Goal: Task Accomplishment & Management: Complete application form

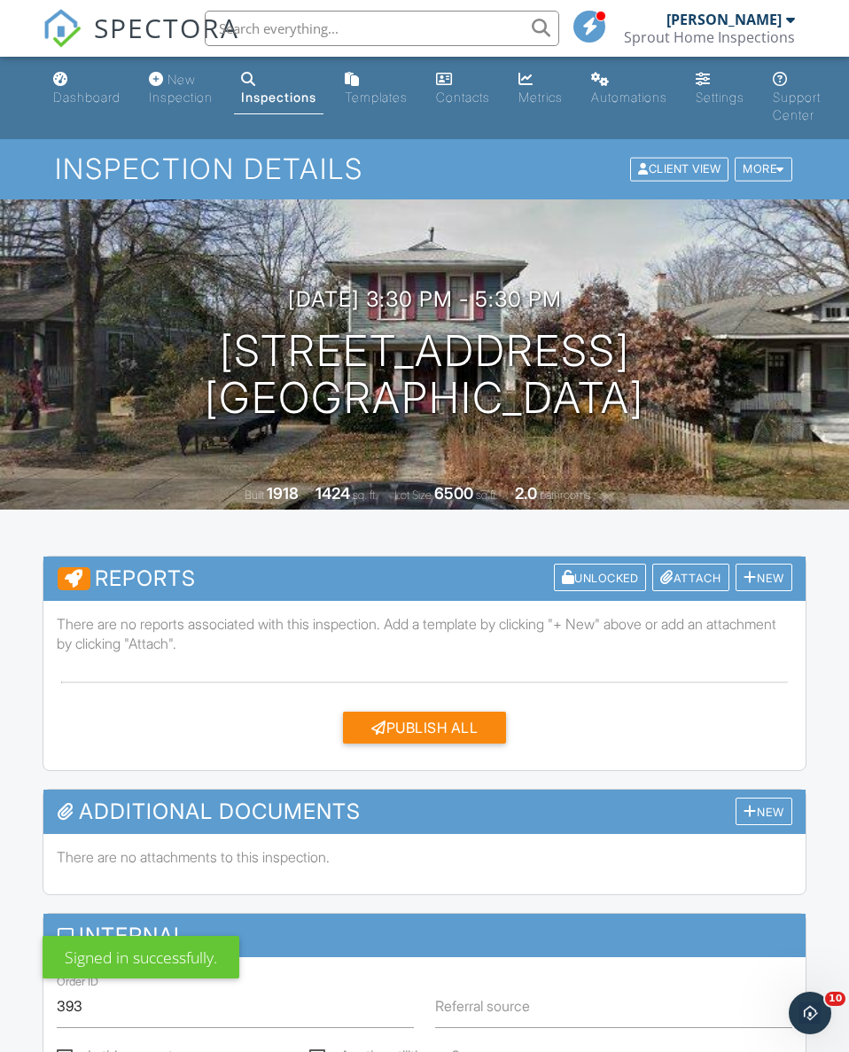
click div "Dashboard"
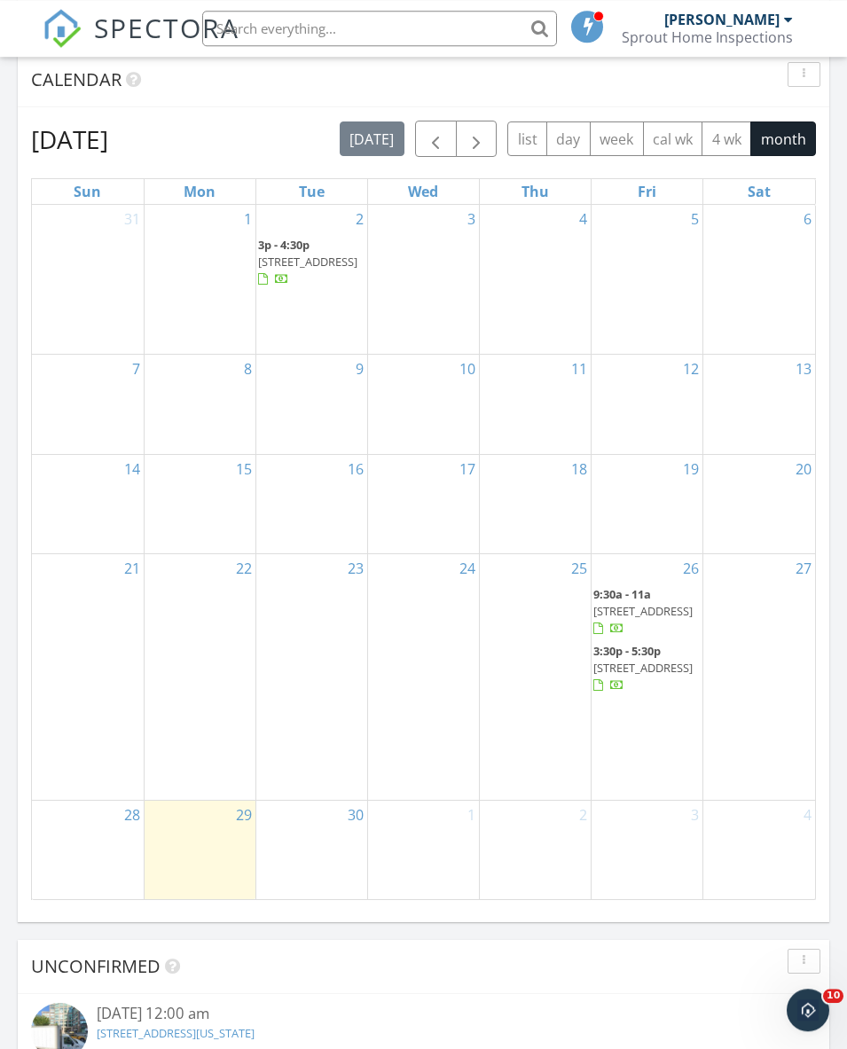
scroll to position [2008, 0]
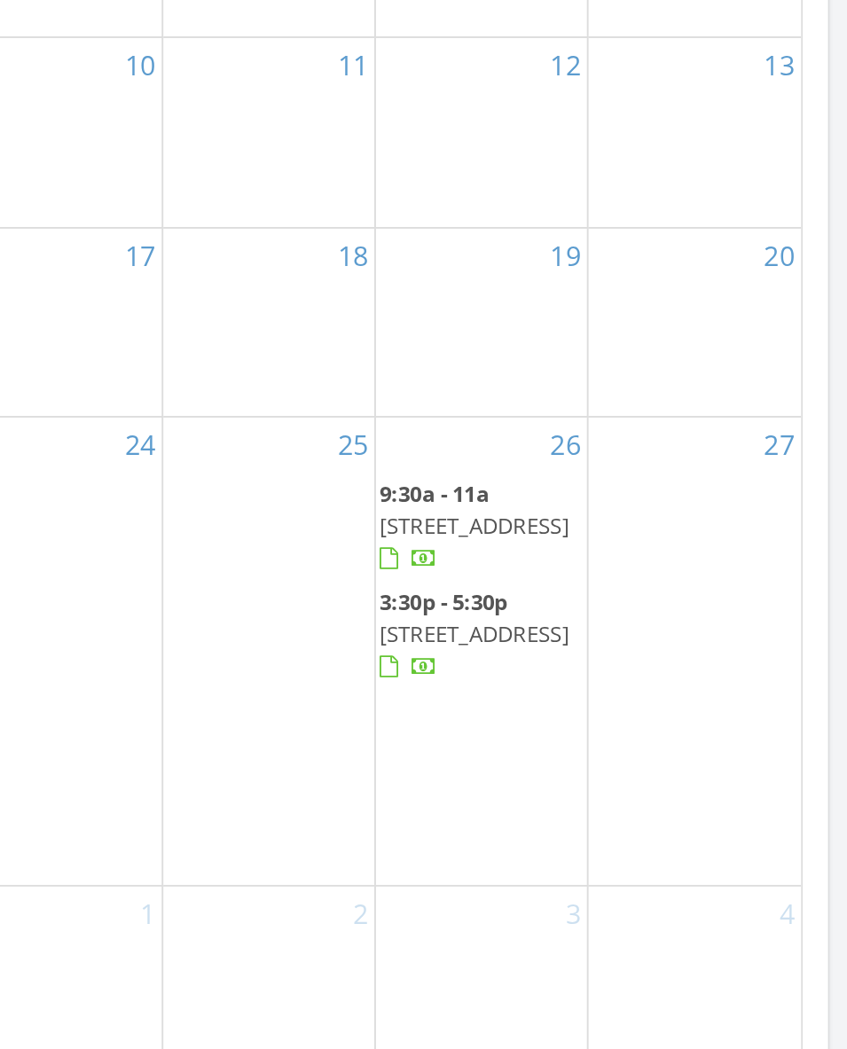
click at [480, 536] on div "25" at bounding box center [535, 659] width 111 height 246
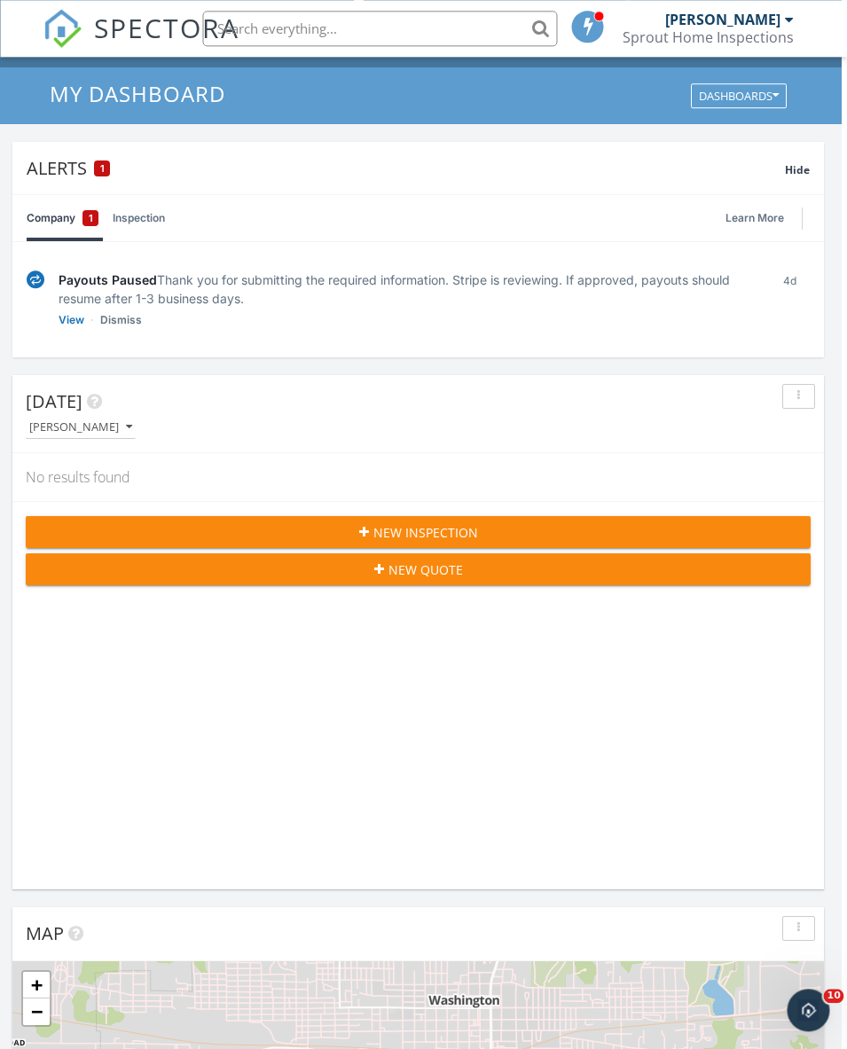
scroll to position [0, 5]
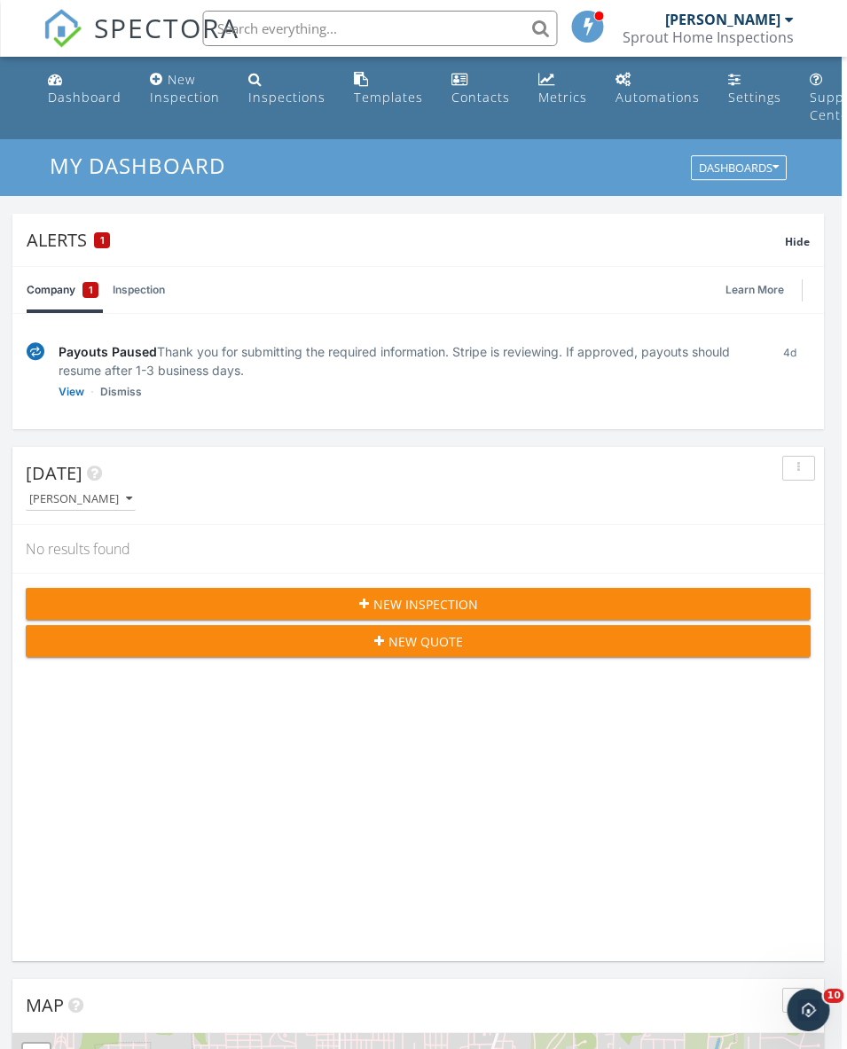
click at [182, 96] on div "New Inspection" at bounding box center [185, 88] width 70 height 35
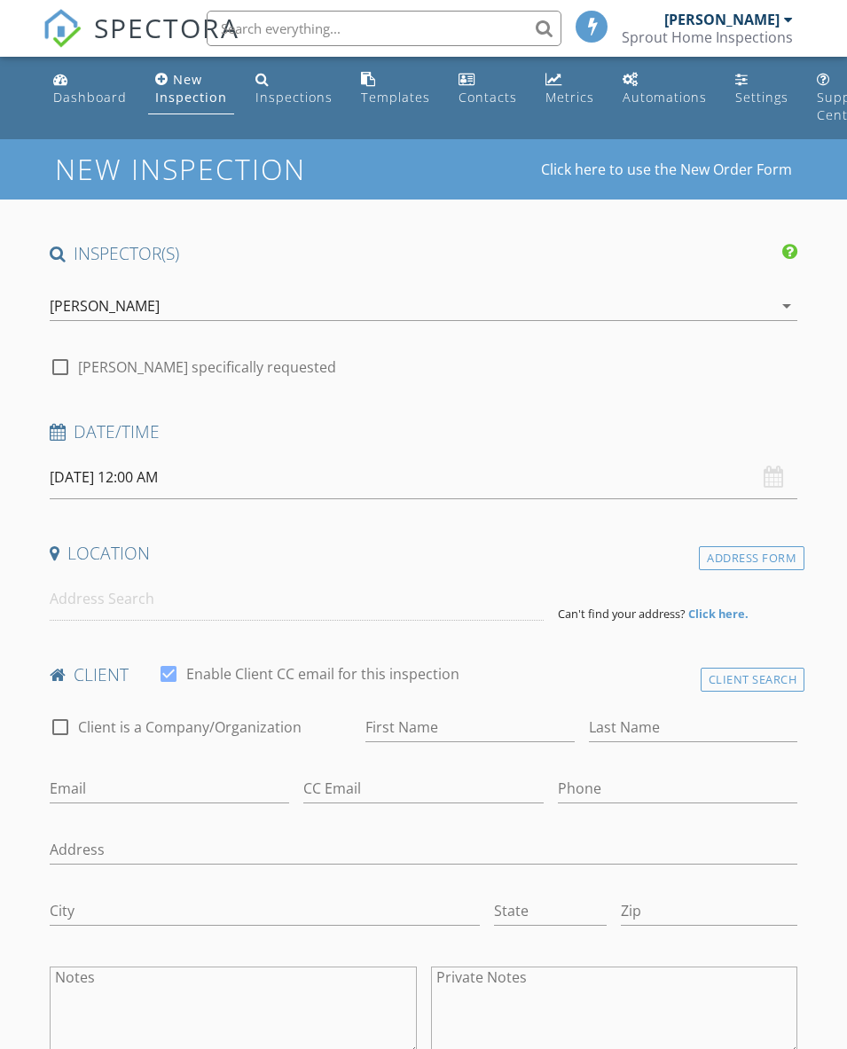
select select "8"
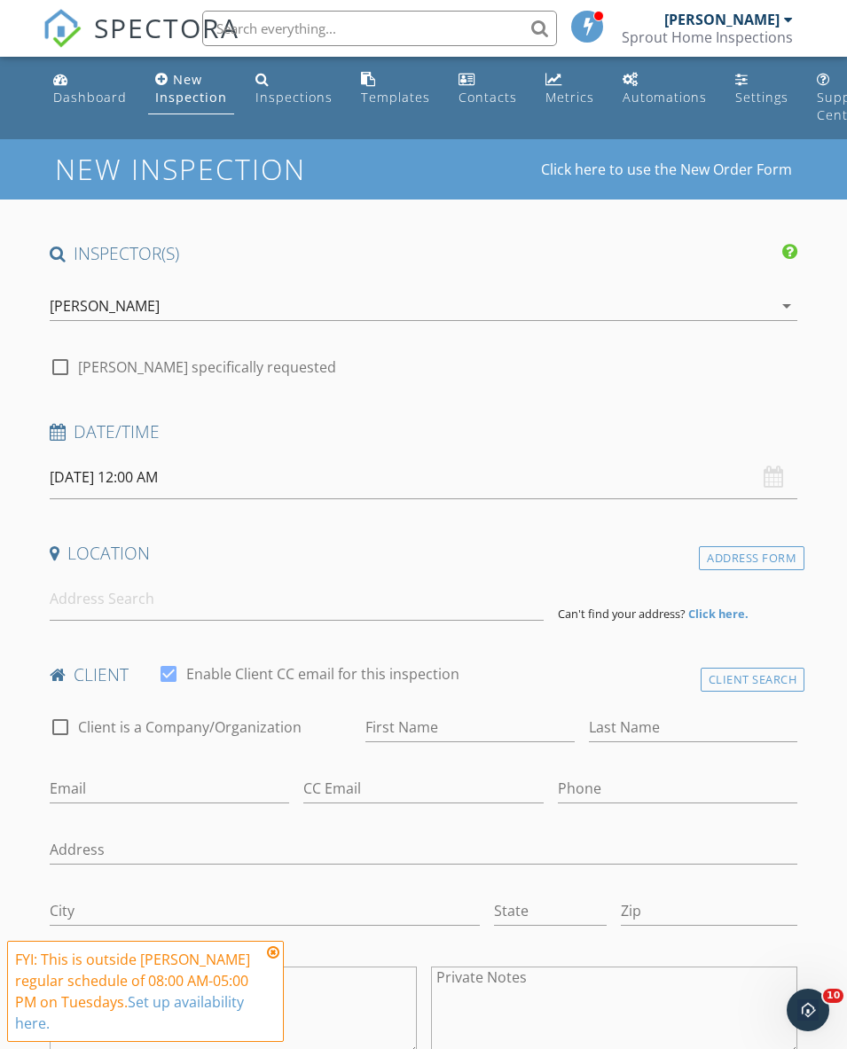
click at [271, 477] on input "09/30/2025 12:00 AM" at bounding box center [424, 477] width 748 height 43
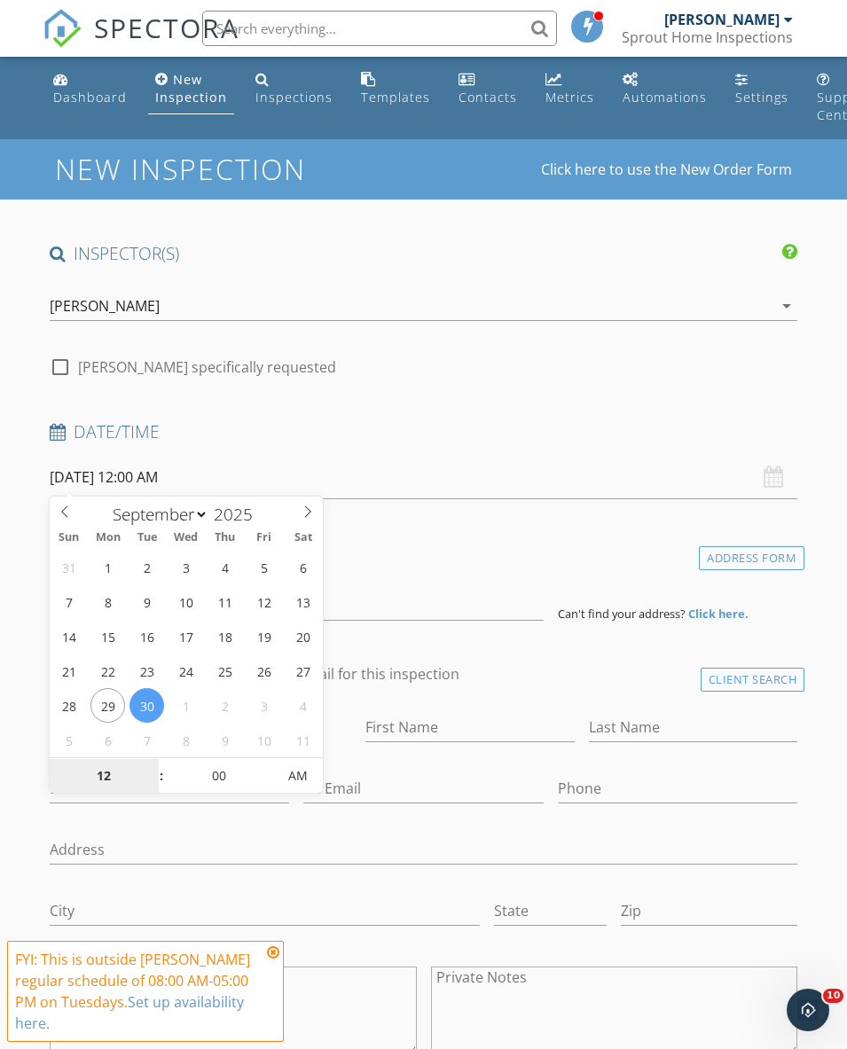
type input "09/29/2025 12:00 AM"
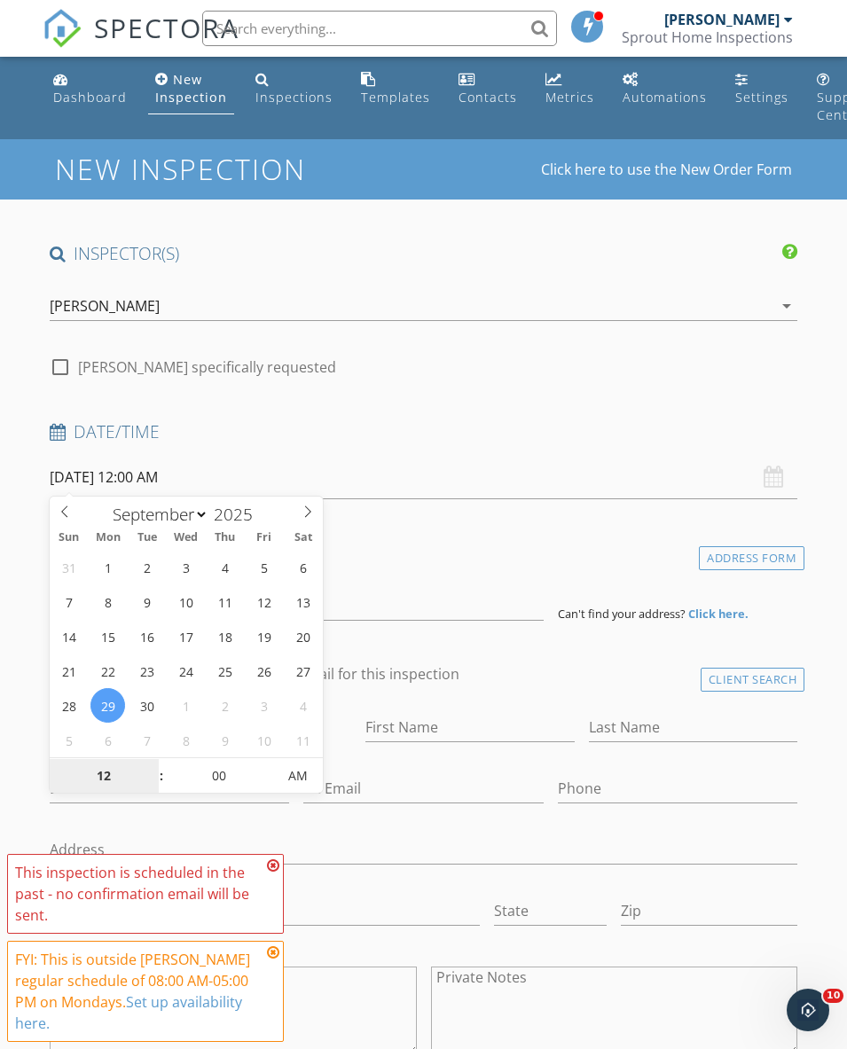
scroll to position [84, 0]
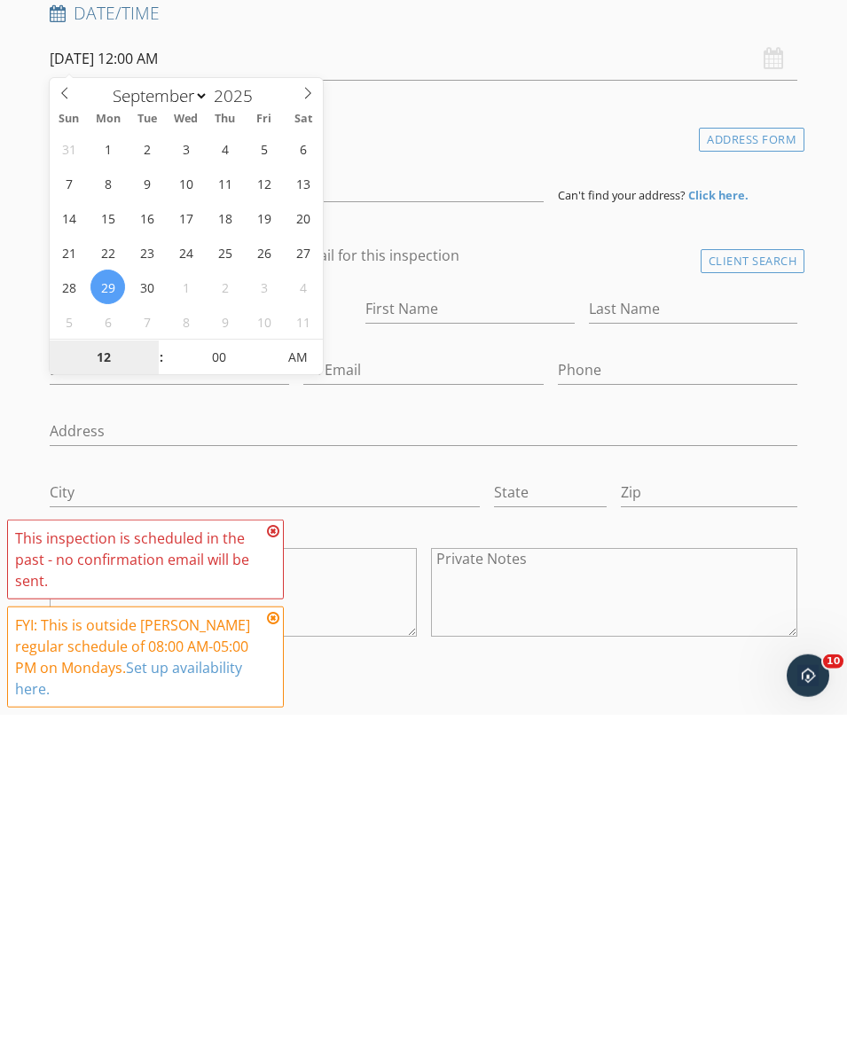
type input "4"
click at [312, 674] on span "AM" at bounding box center [297, 691] width 49 height 35
type input "[DATE] 4:00 PM"
type input "04"
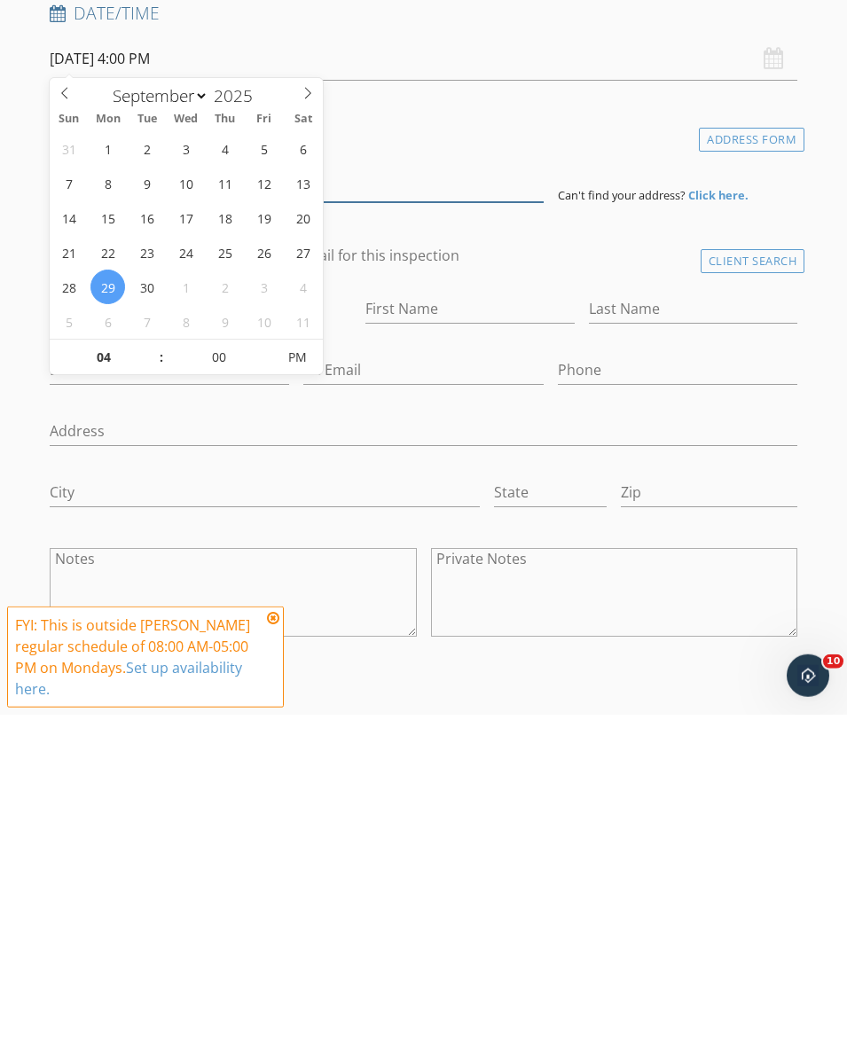
click at [440, 493] on input at bounding box center [297, 514] width 494 height 43
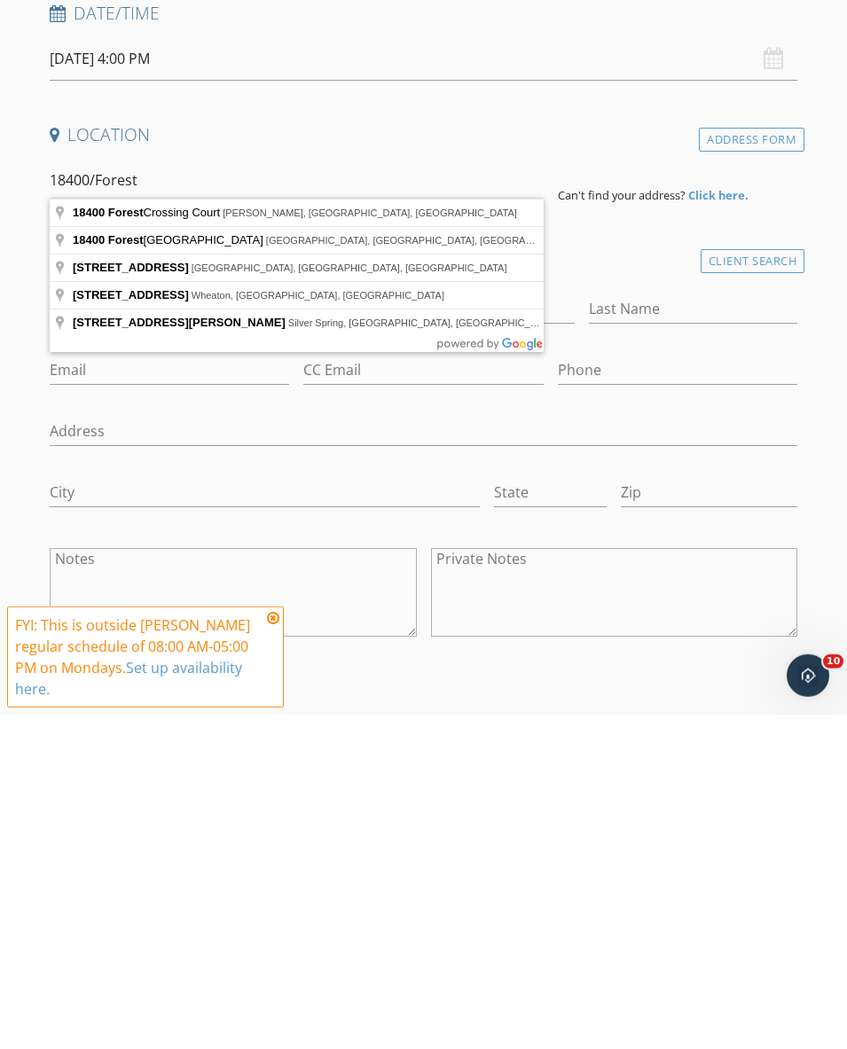
type input "18400 Forest Crossing Court, Olney, MD, USA"
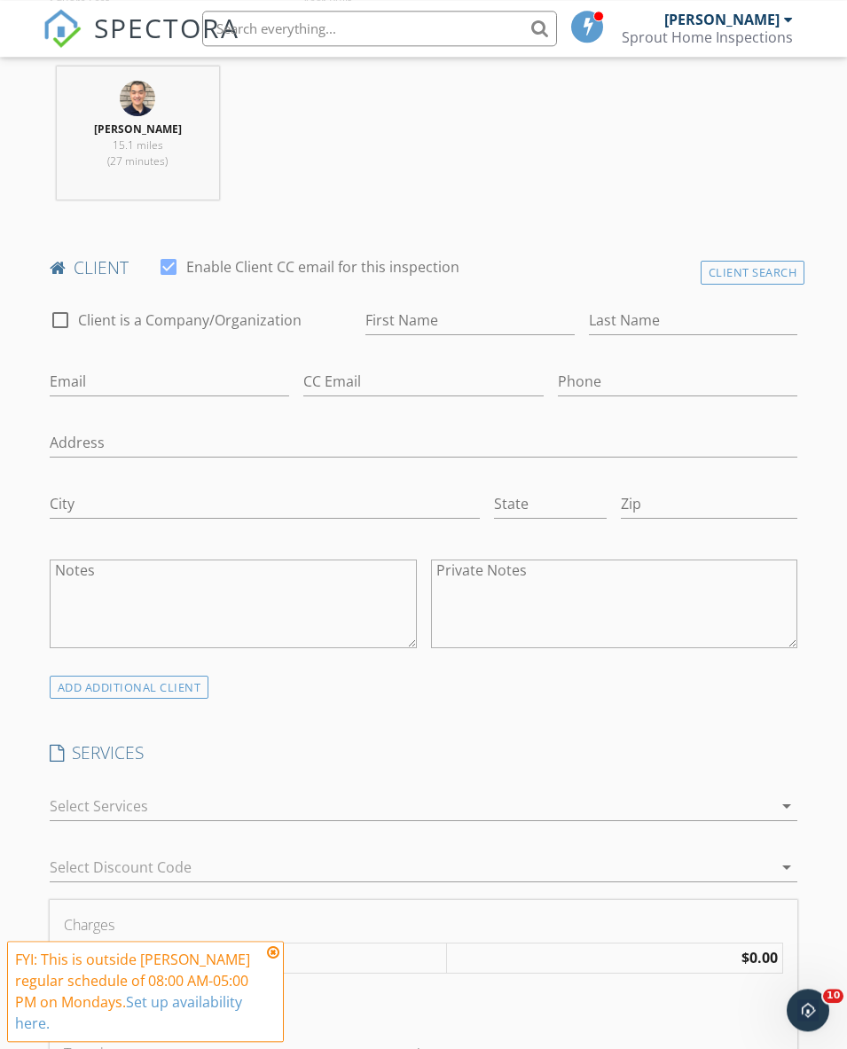
scroll to position [774, 0]
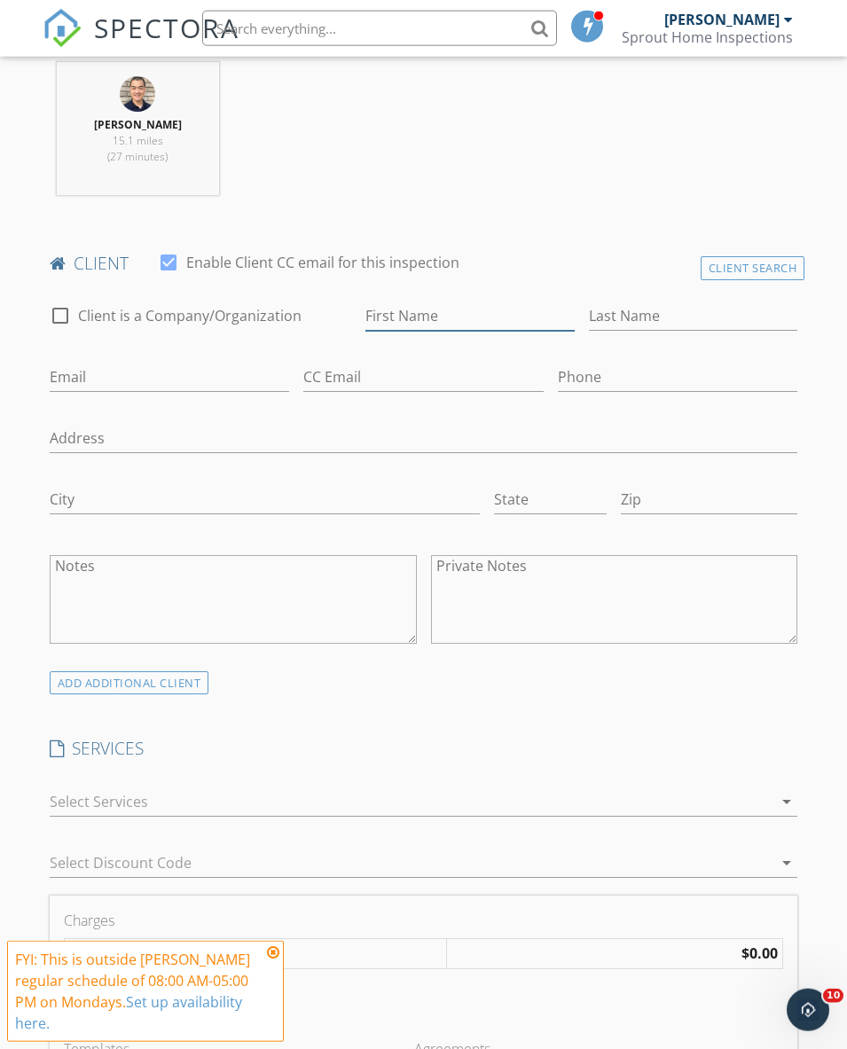
click at [398, 301] on input "First Name" at bounding box center [469, 315] width 209 height 29
type input "Wes"
click at [589, 313] on input "Last Name" at bounding box center [693, 315] width 209 height 29
type input "Call"
click at [290, 363] on input "Email" at bounding box center [170, 377] width 240 height 29
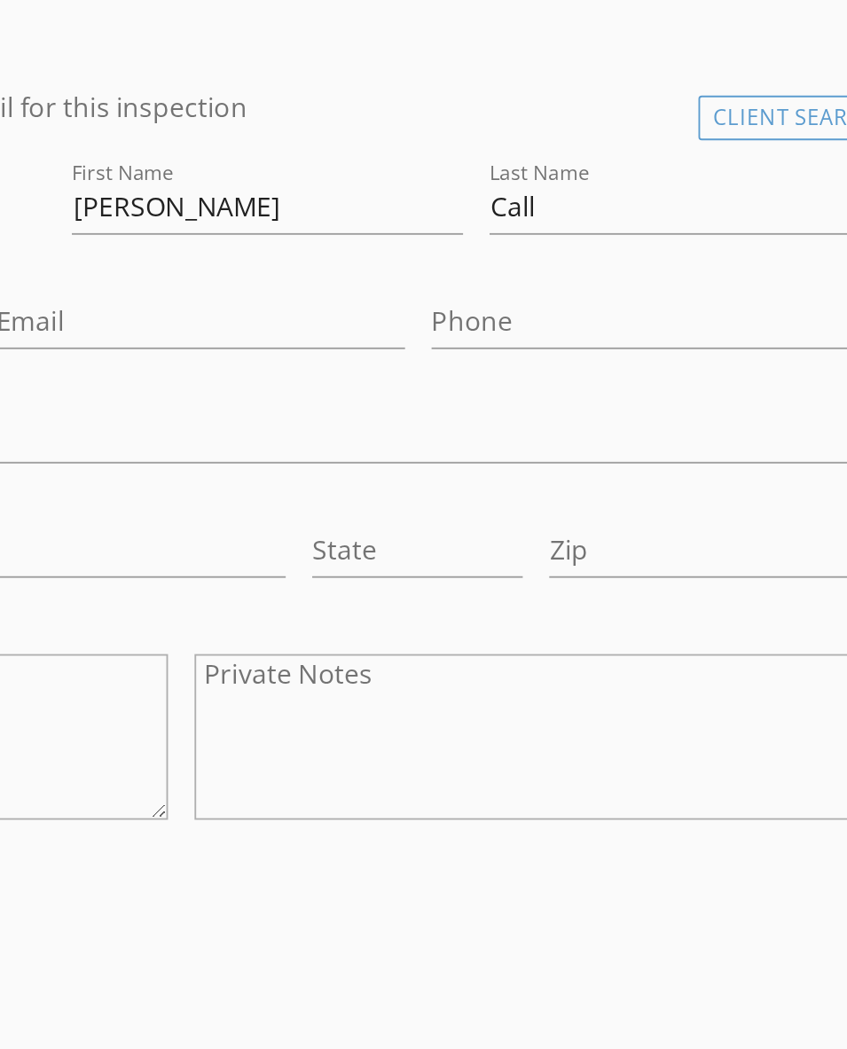
type input "Call.wesley@gmail.com"
click at [558, 363] on input "Phone" at bounding box center [678, 377] width 240 height 29
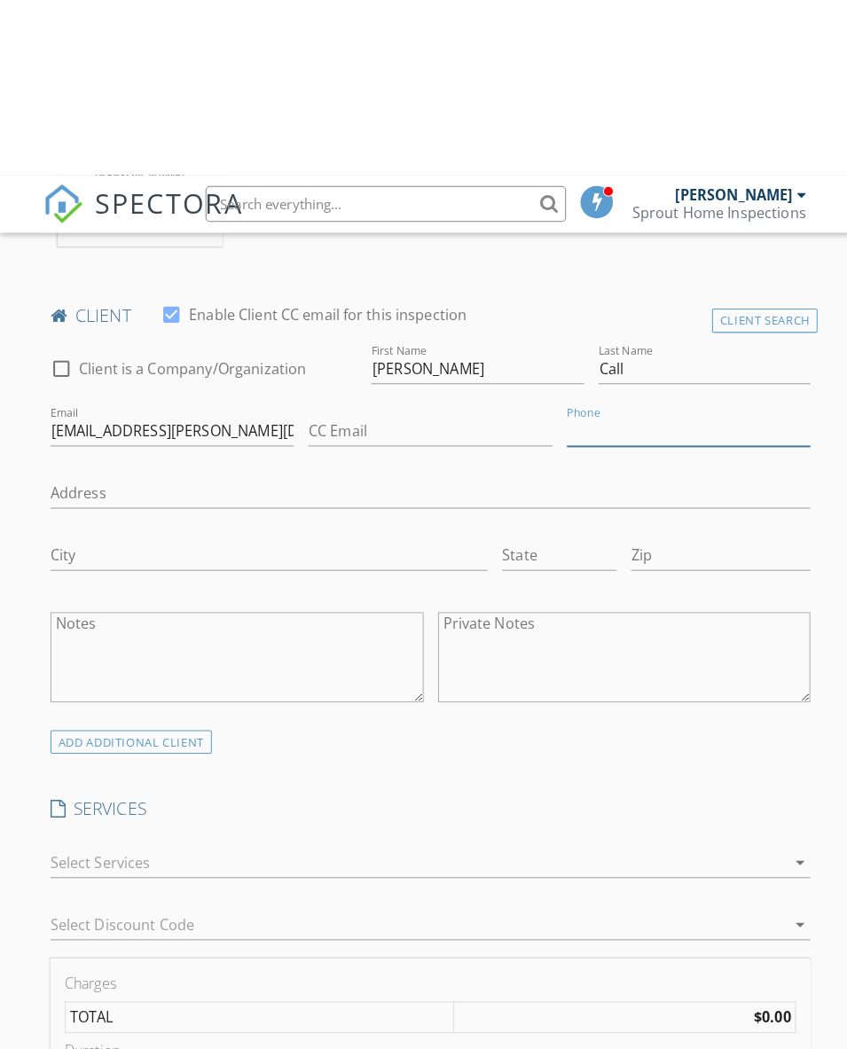
scroll to position [901, 0]
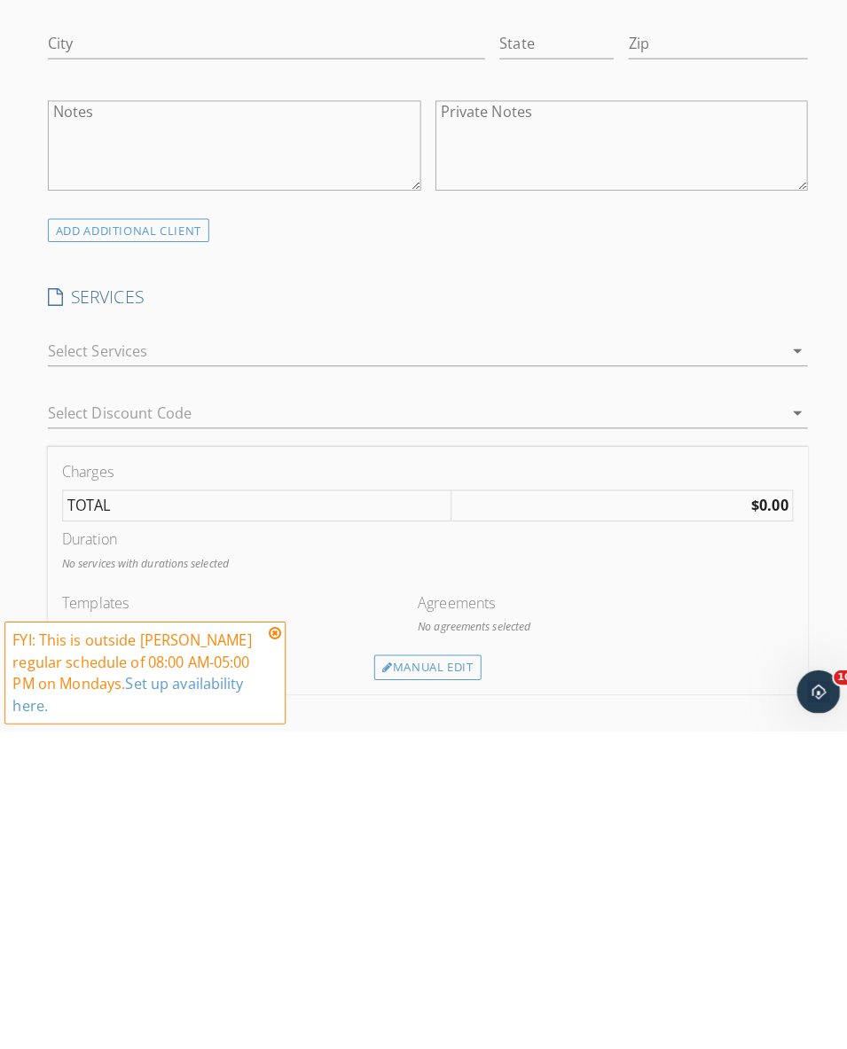
click at [287, 661] on div at bounding box center [412, 675] width 724 height 28
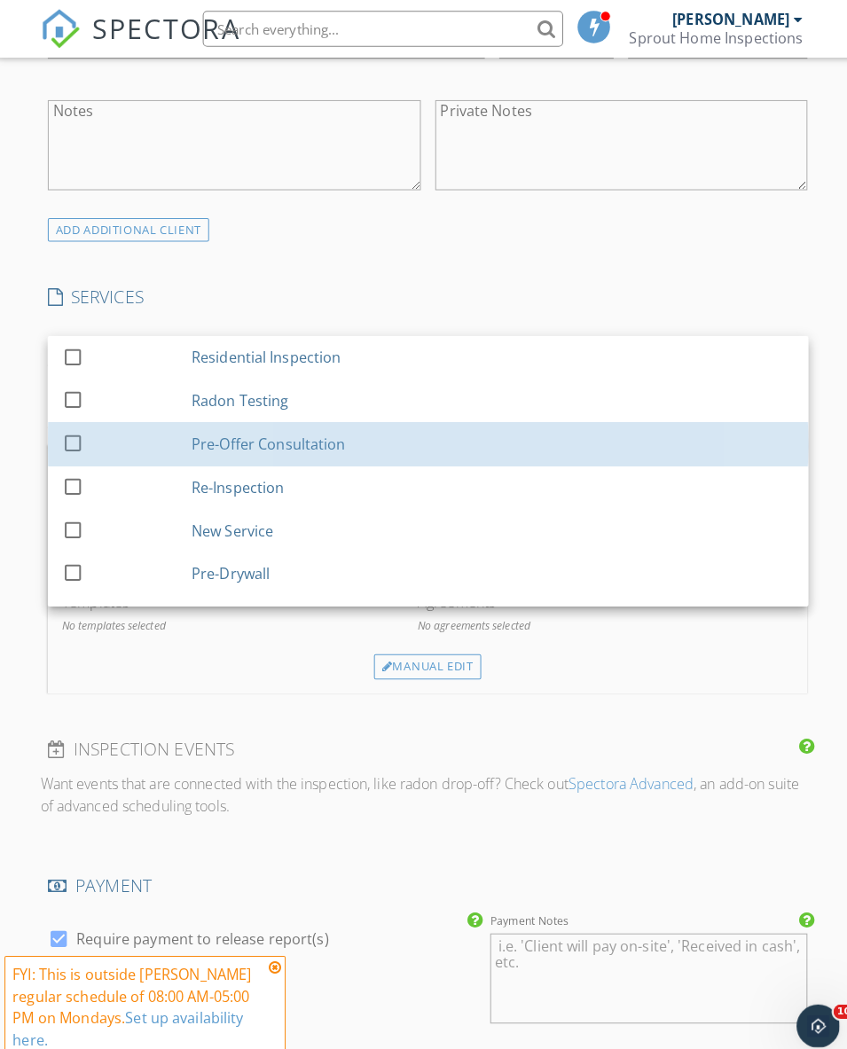
click at [323, 439] on div "Pre-Offer Consultation" at bounding box center [267, 436] width 152 height 21
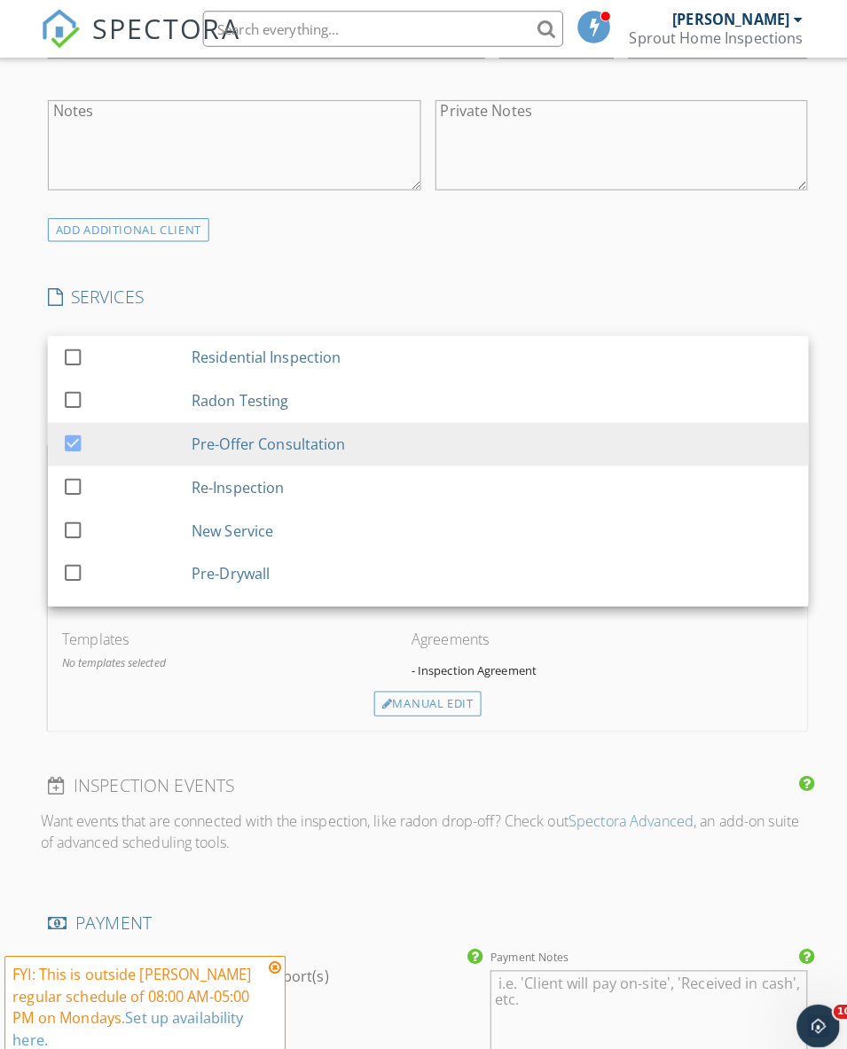
click at [453, 265] on div "INSPECTOR(S) check_box Chris Lee PRIMARY Chris Lee arrow_drop_down check_box_ou…" at bounding box center [424, 490] width 763 height 2958
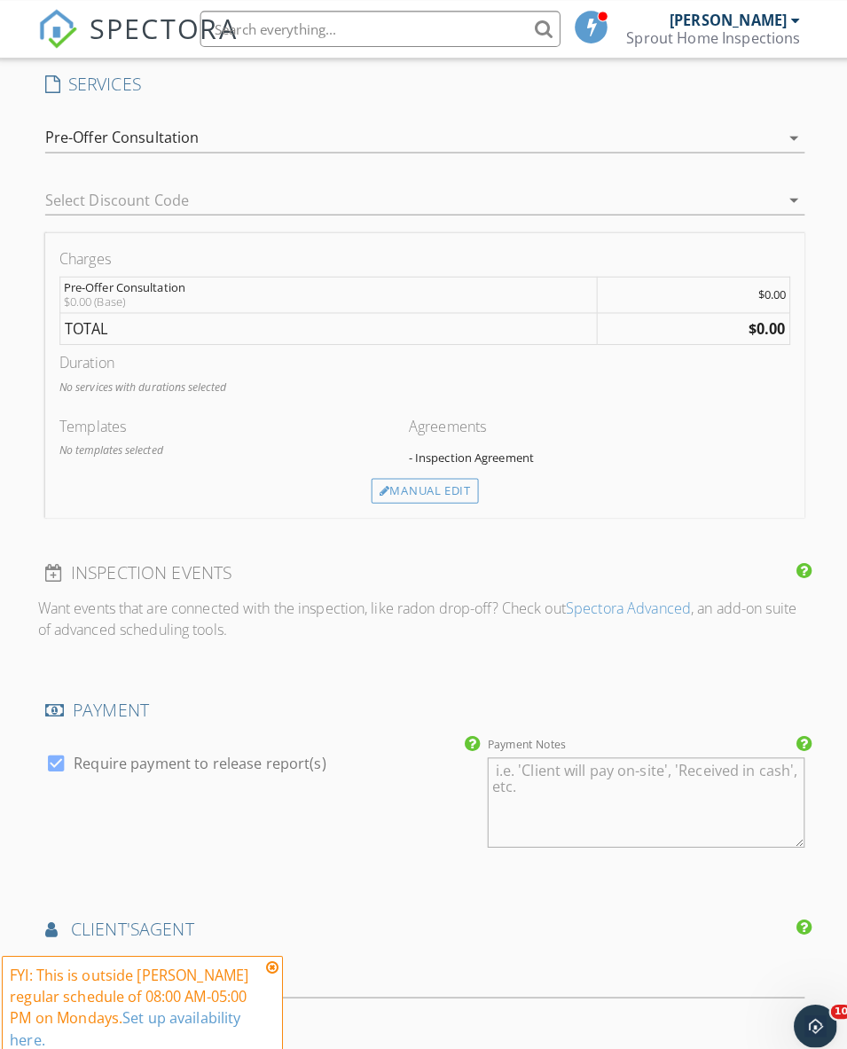
click at [439, 489] on div "Manual Edit" at bounding box center [424, 483] width 106 height 25
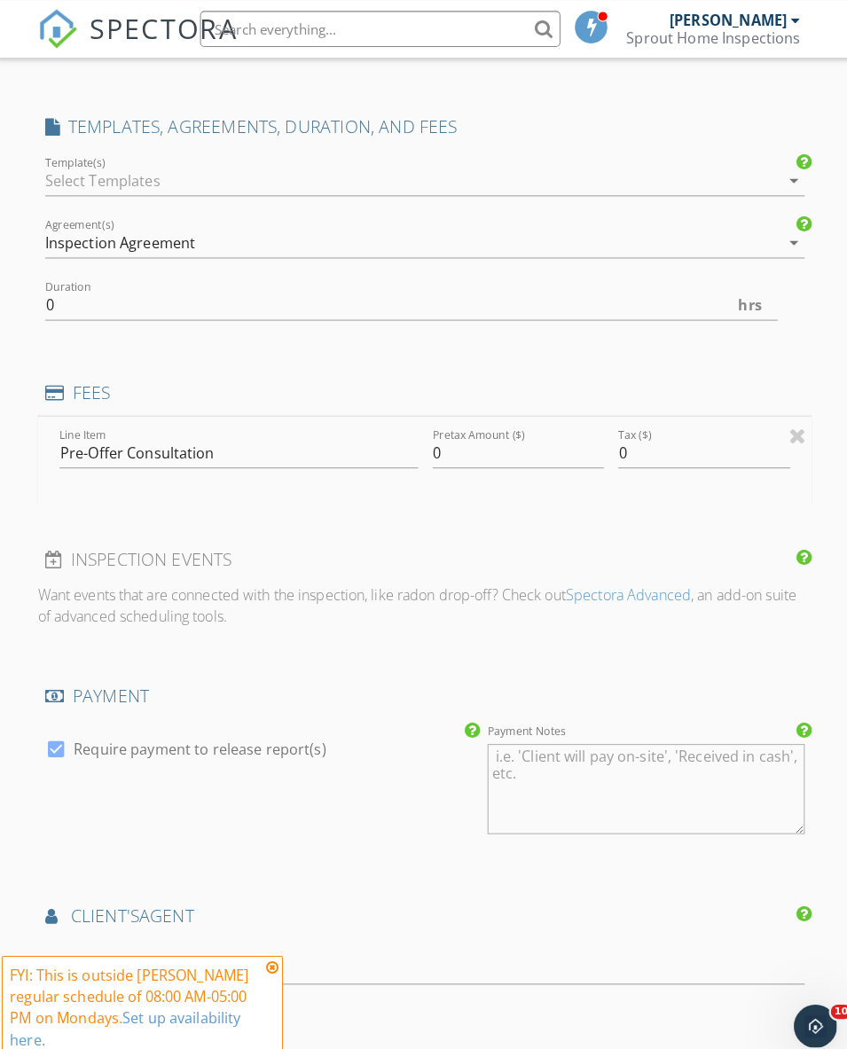
scroll to position [1440, 0]
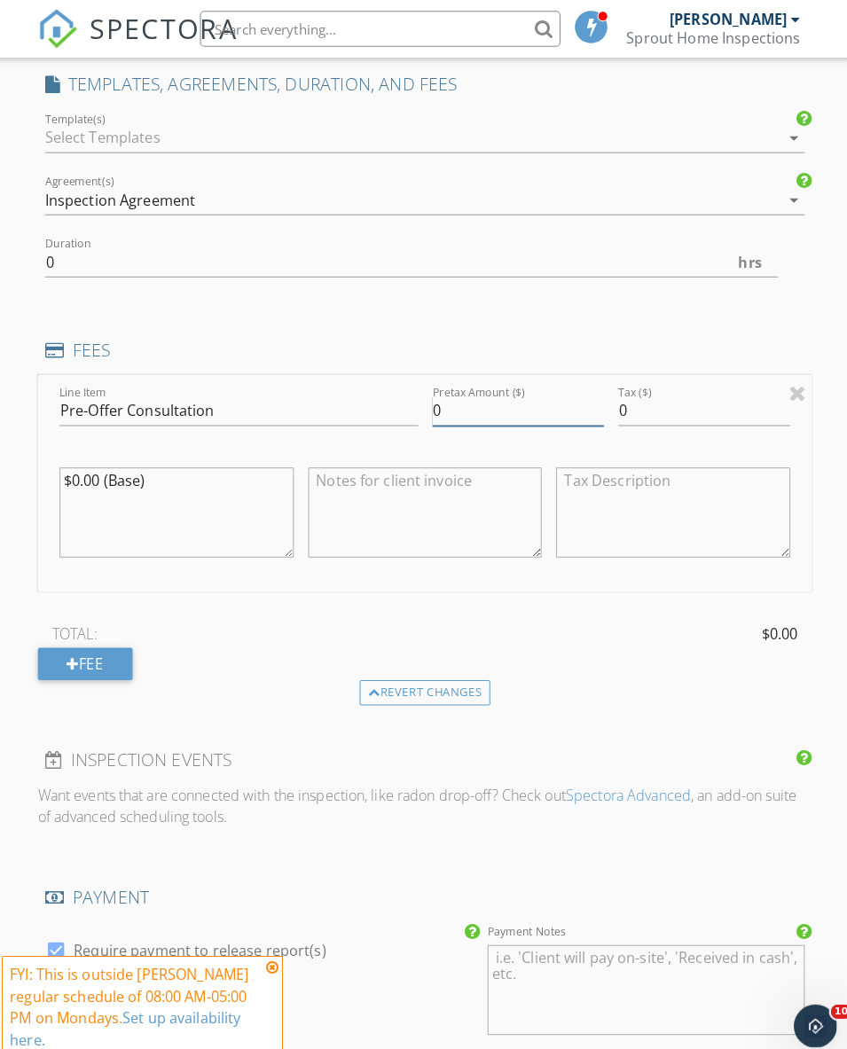
click at [514, 408] on input "0" at bounding box center [515, 404] width 169 height 29
type input "399.00"
click at [231, 480] on textarea "$0.00 (Base)" at bounding box center [179, 504] width 231 height 89
type textarea "$"
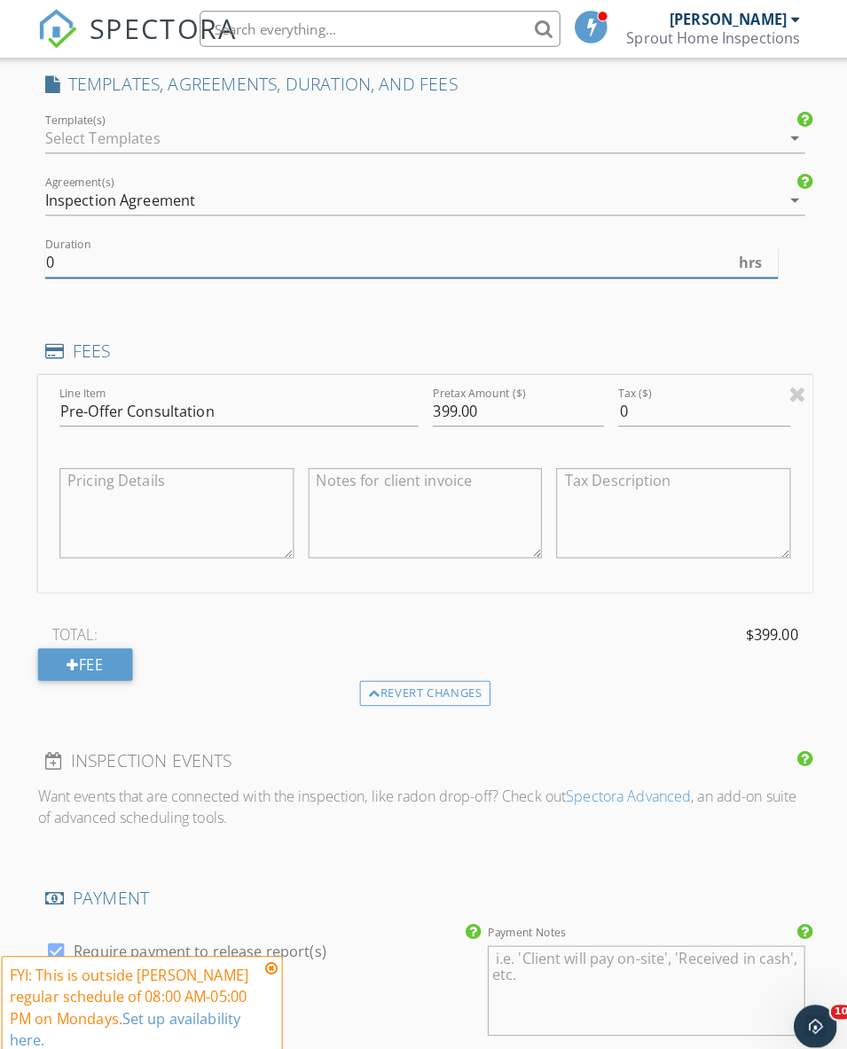
click at [542, 255] on input "0" at bounding box center [411, 258] width 722 height 29
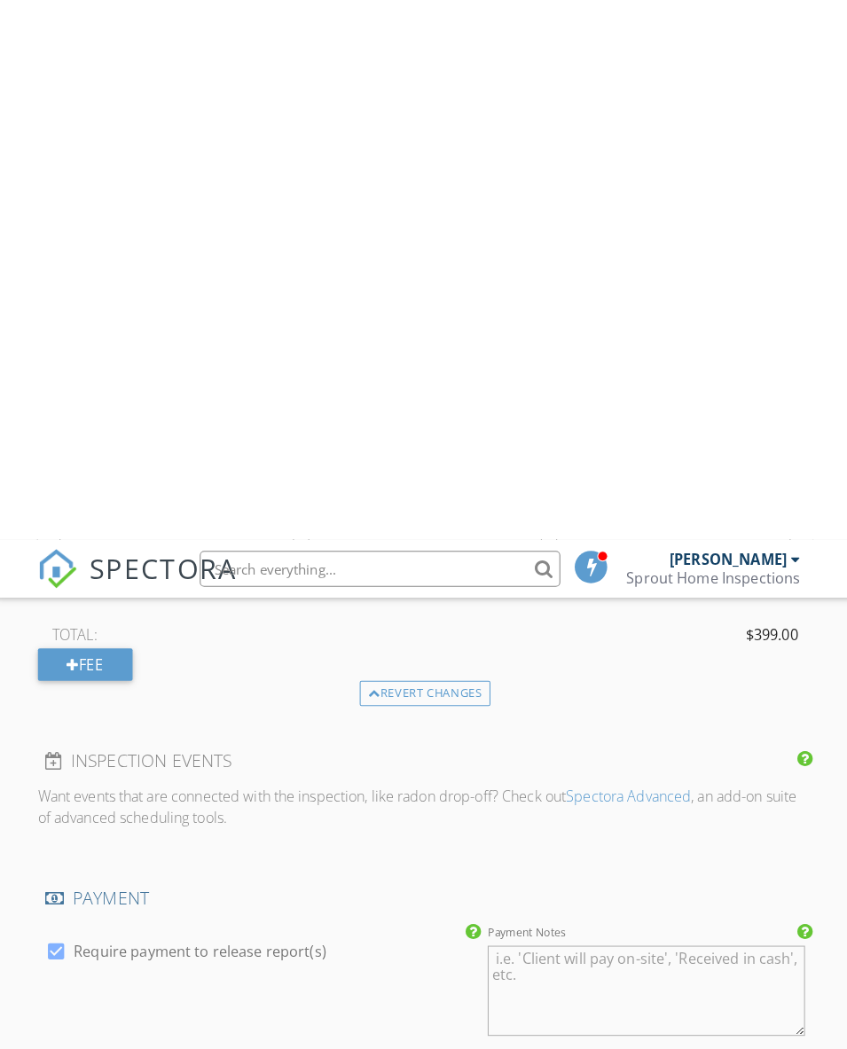
scroll to position [1972, 0]
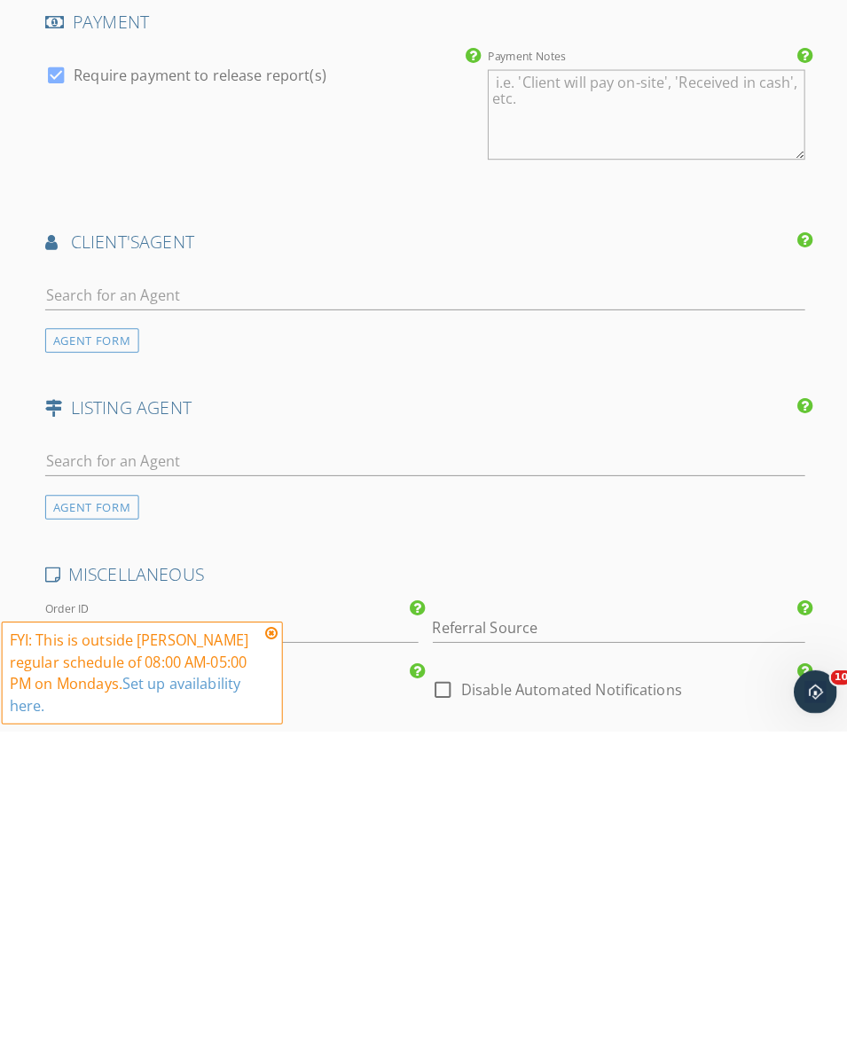
type input "2"
click at [326, 606] on input "text" at bounding box center [424, 620] width 748 height 29
type input "Kat"
click at [186, 635] on li "Katri Hunter Compass" at bounding box center [424, 660] width 747 height 50
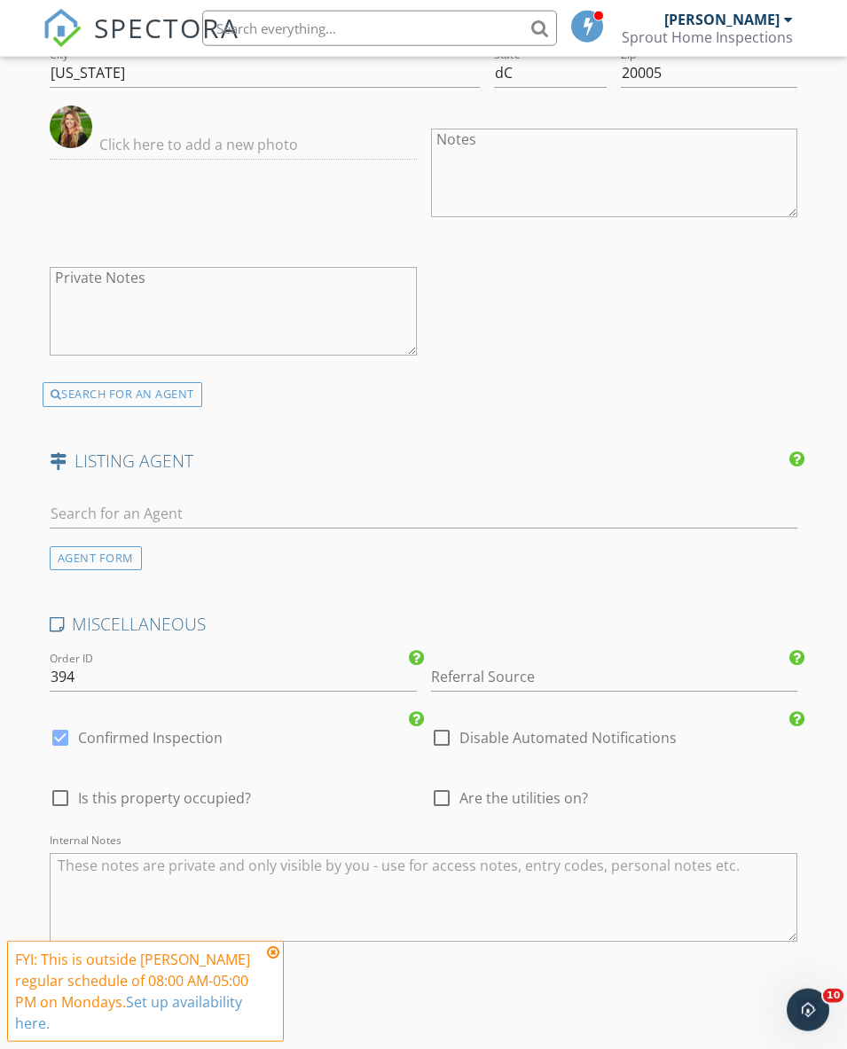
scroll to position [2899, 0]
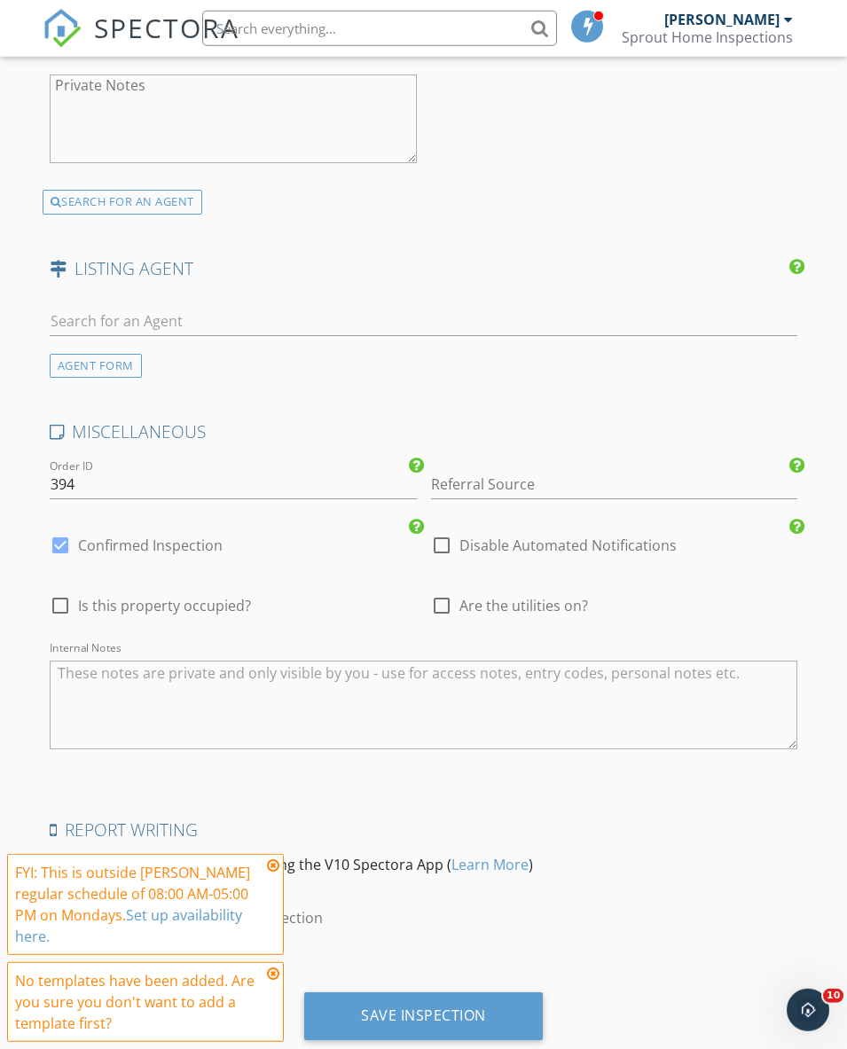
click at [487, 1005] on div "Save Inspection" at bounding box center [423, 1016] width 239 height 48
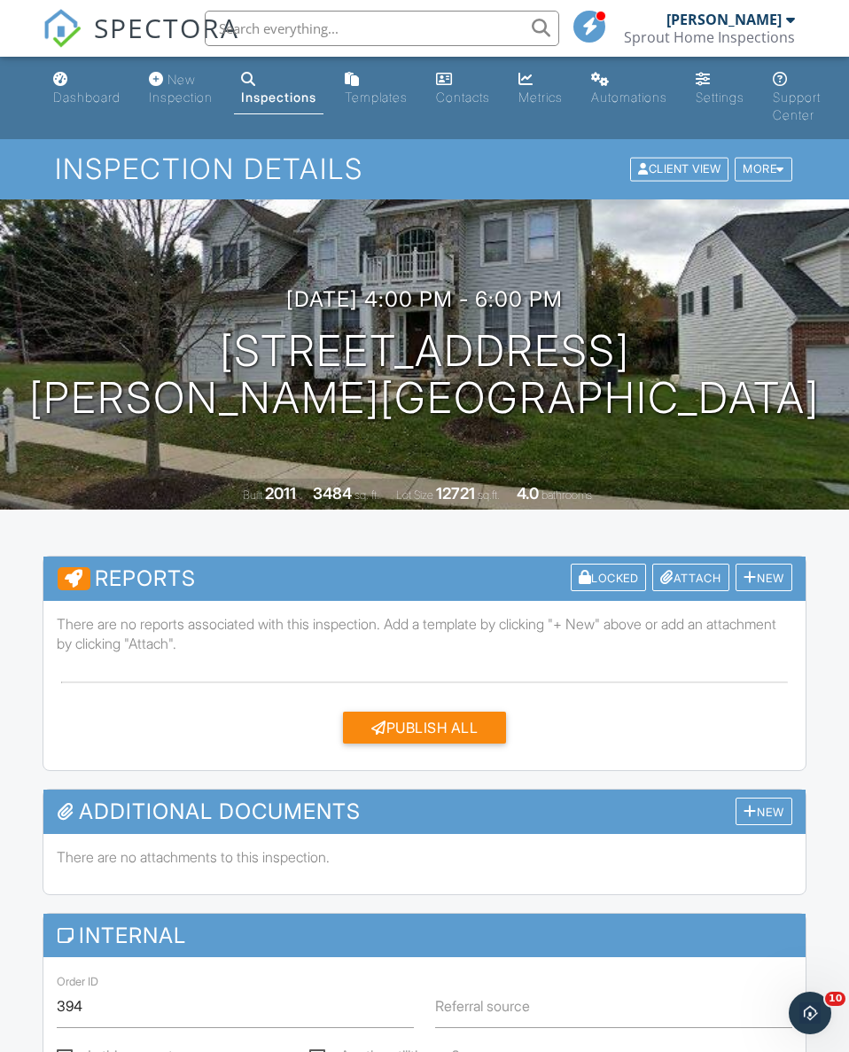
click at [768, 165] on div "More" at bounding box center [764, 170] width 58 height 24
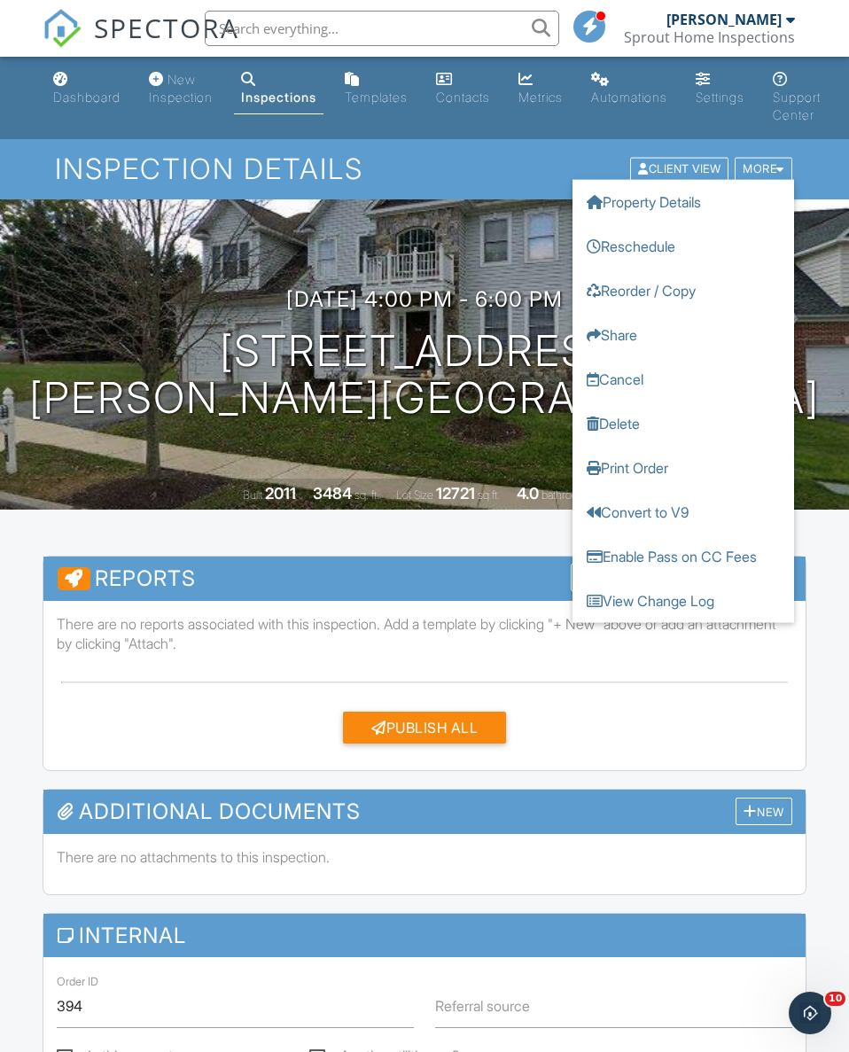
click at [71, 91] on div "Dashboard" at bounding box center [86, 97] width 67 height 15
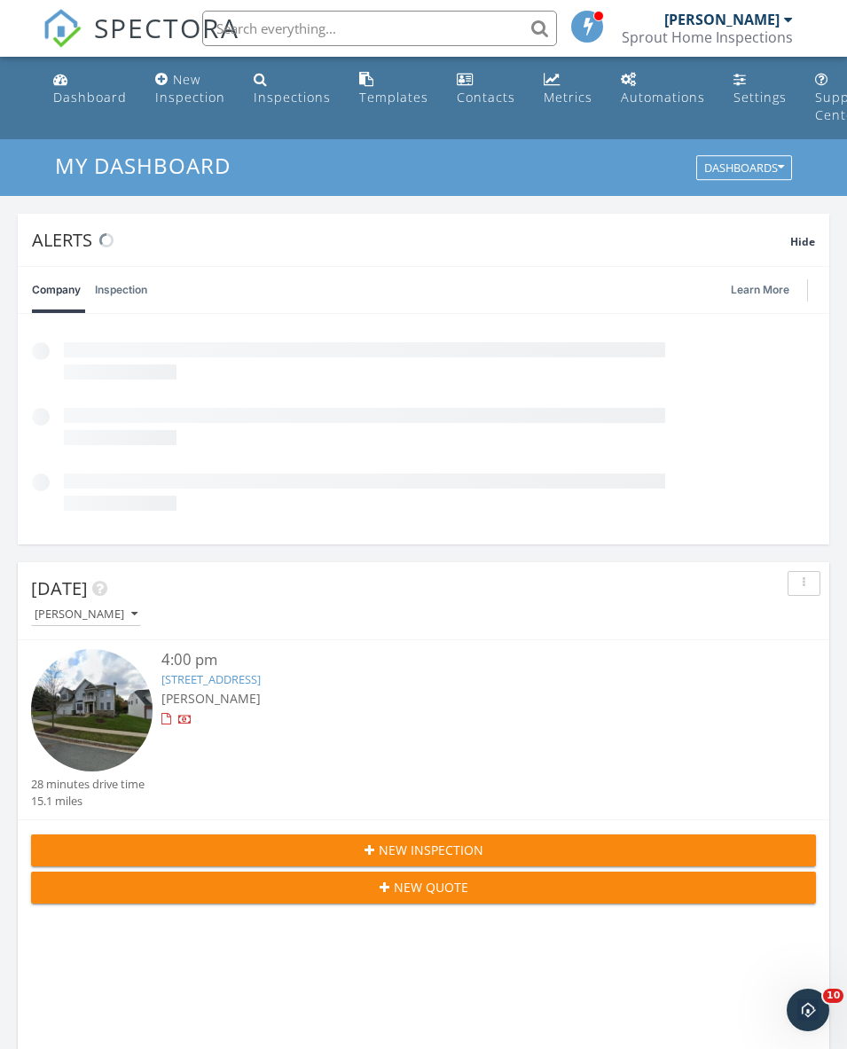
click at [790, 22] on div at bounding box center [788, 19] width 9 height 14
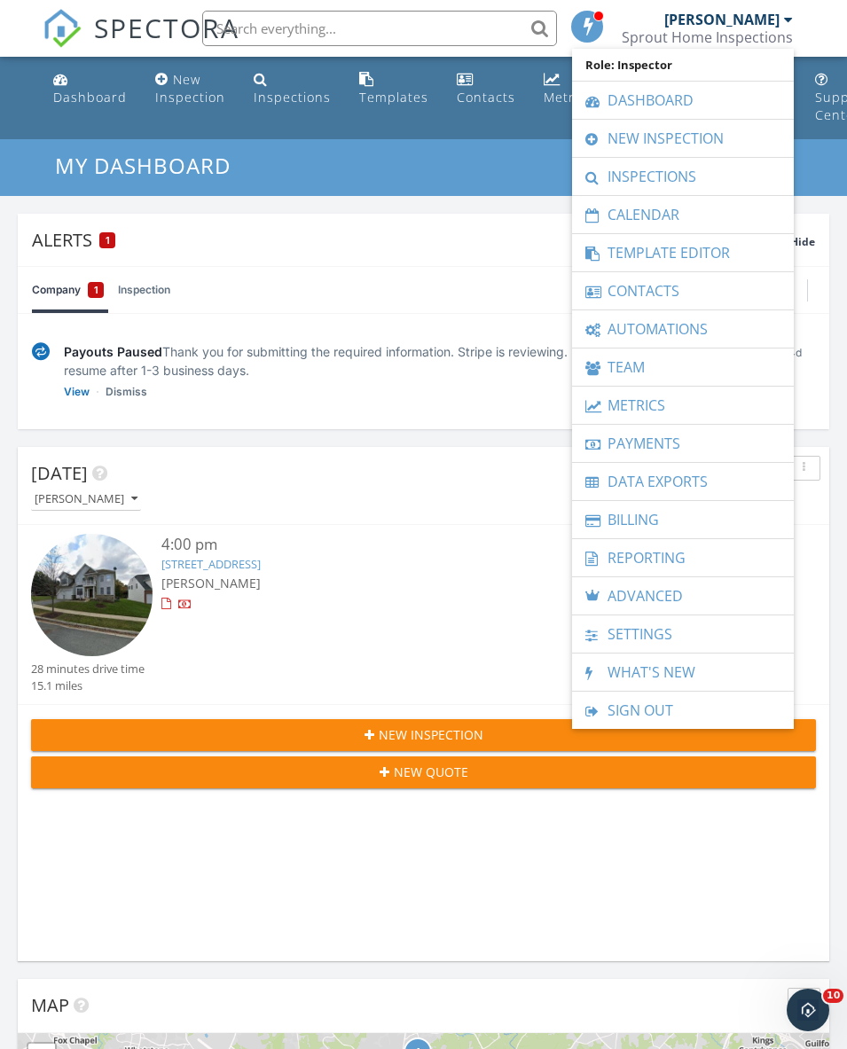
click at [703, 441] on link "Payments" at bounding box center [683, 443] width 204 height 37
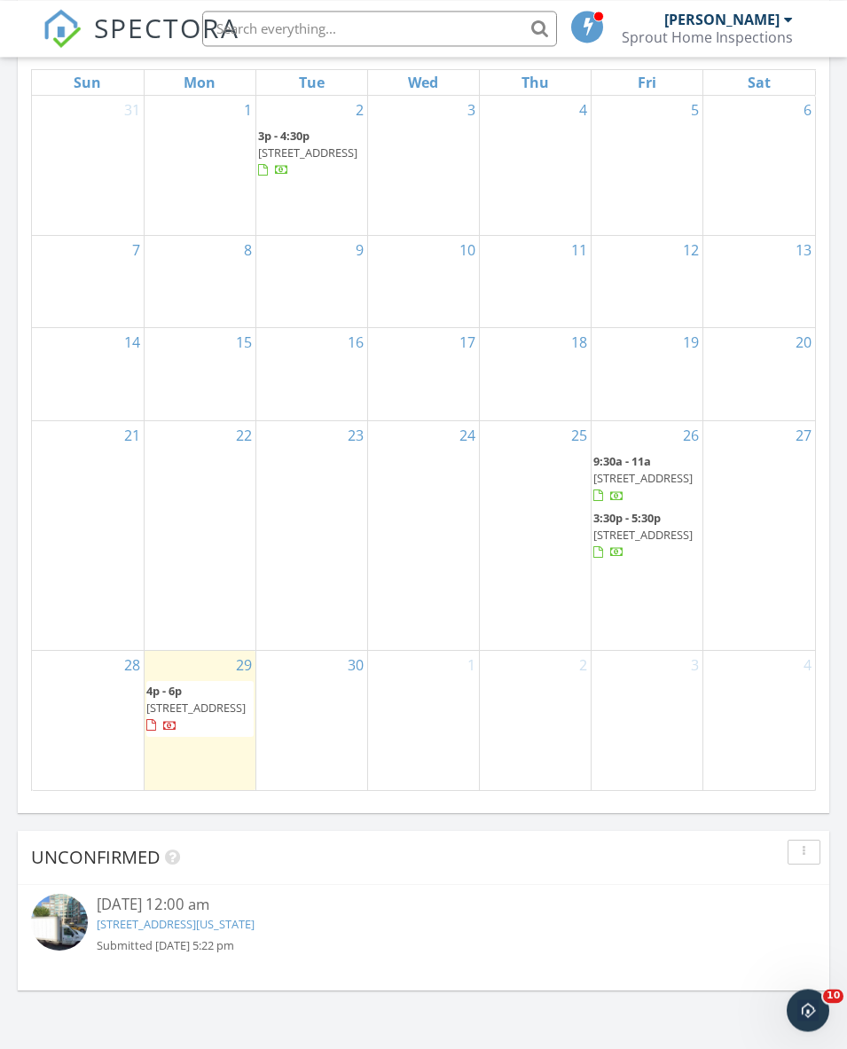
scroll to position [2099, 0]
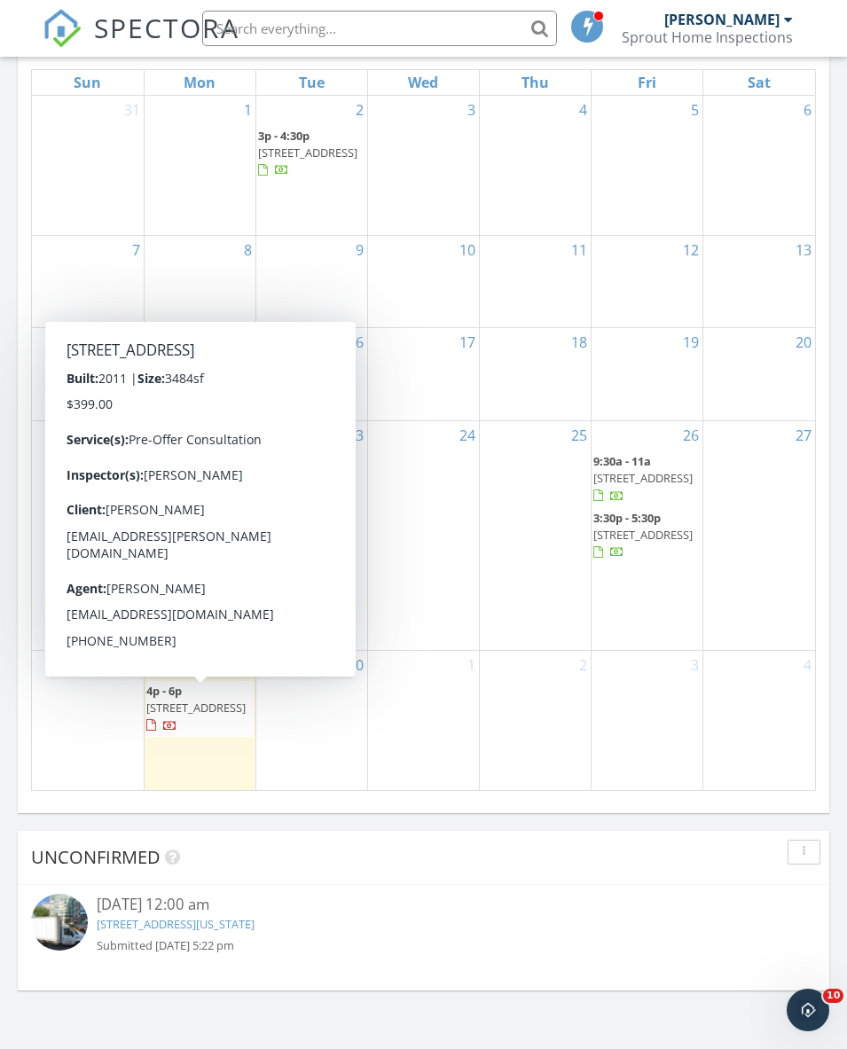
click at [203, 716] on span "[STREET_ADDRESS]" at bounding box center [195, 708] width 99 height 16
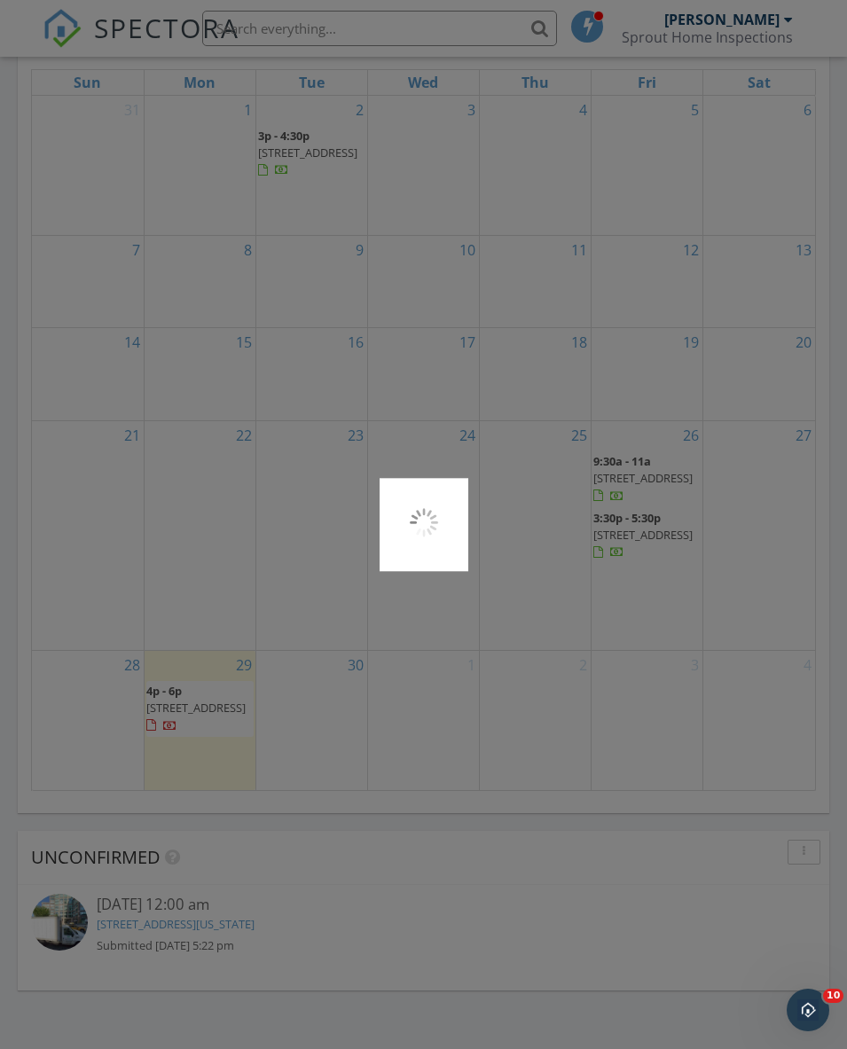
click at [207, 716] on div at bounding box center [423, 524] width 847 height 1049
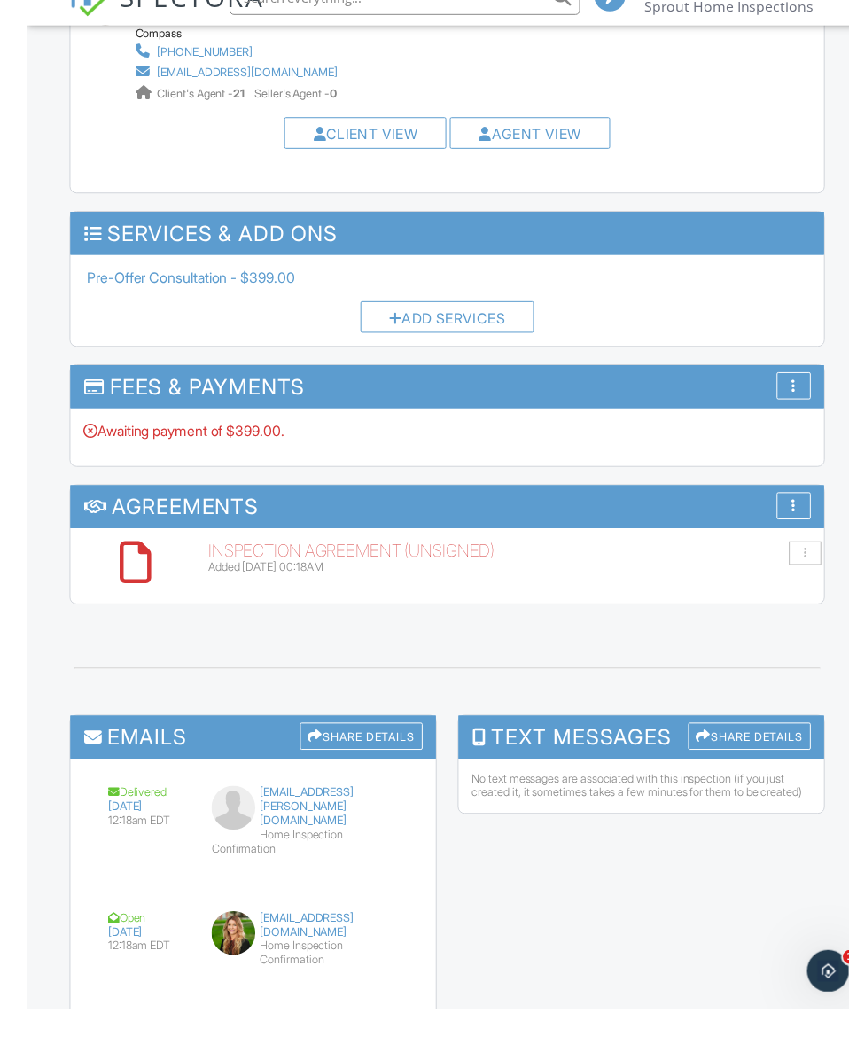
scroll to position [2264, 0]
